Goal: Task Accomplishment & Management: Manage account settings

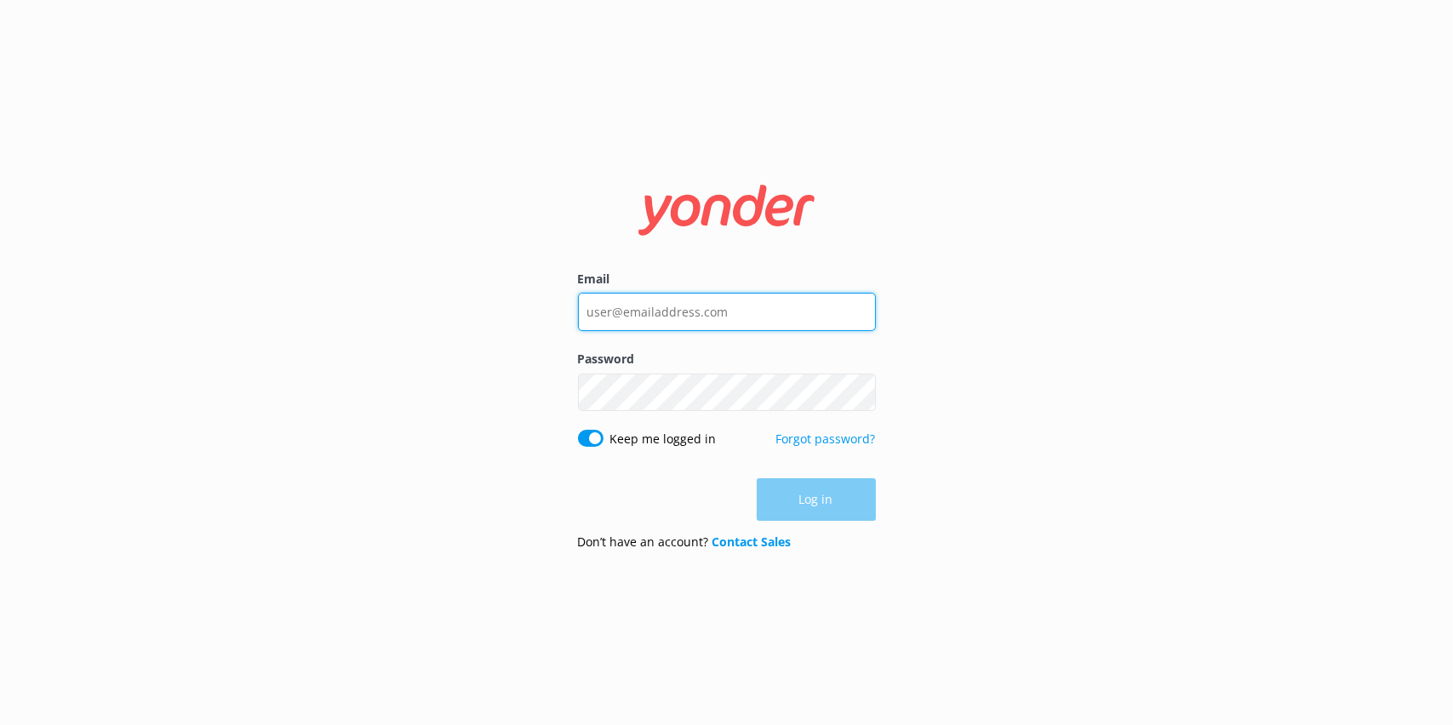
type input "[PERSON_NAME][EMAIL_ADDRESS][DOMAIN_NAME]"
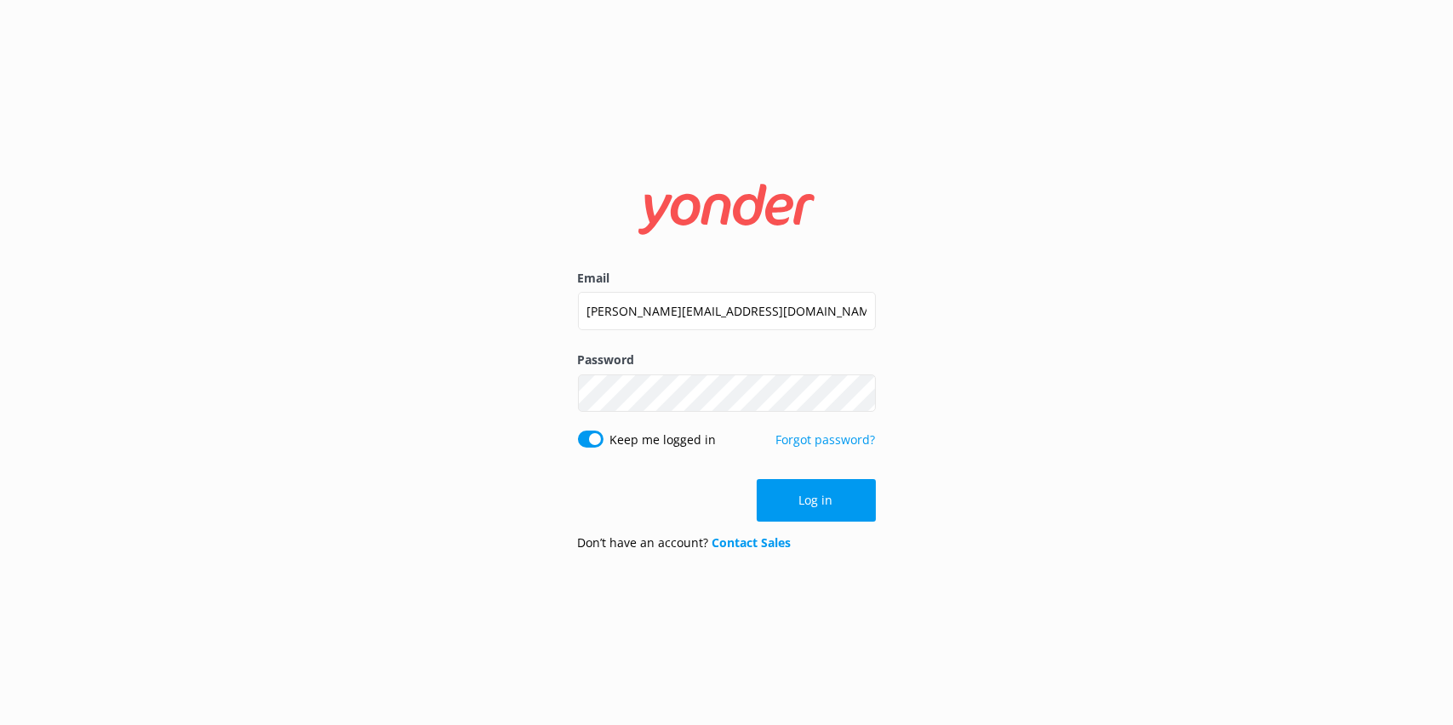
click at [810, 514] on div "Log in" at bounding box center [727, 500] width 298 height 43
click at [819, 504] on button "Log in" at bounding box center [816, 500] width 119 height 43
